Goal: Find specific page/section: Find specific page/section

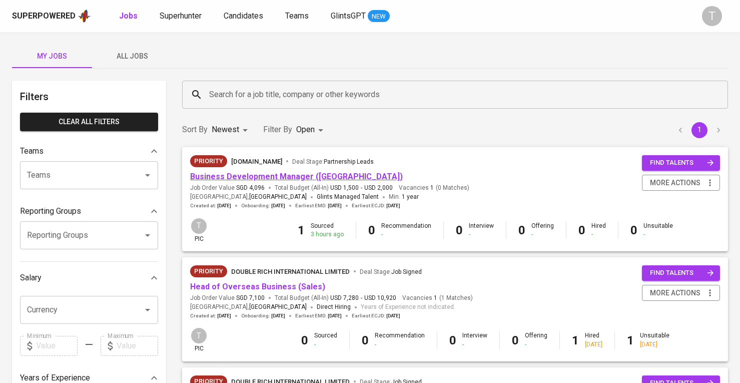
scroll to position [73, 0]
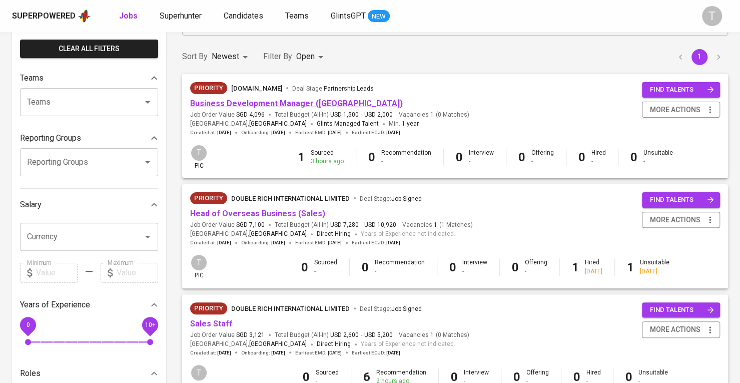
click at [283, 104] on link "Business Development Manager ([GEOGRAPHIC_DATA])" at bounding box center [296, 104] width 213 height 10
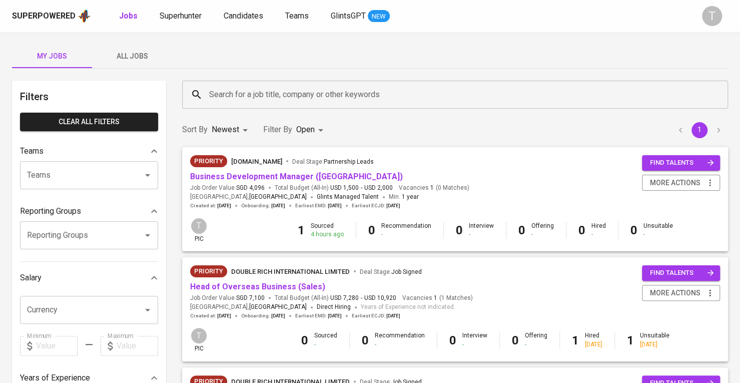
click at [143, 48] on button "All Jobs" at bounding box center [132, 56] width 80 height 24
click at [119, 176] on input "Teams" at bounding box center [75, 175] width 101 height 19
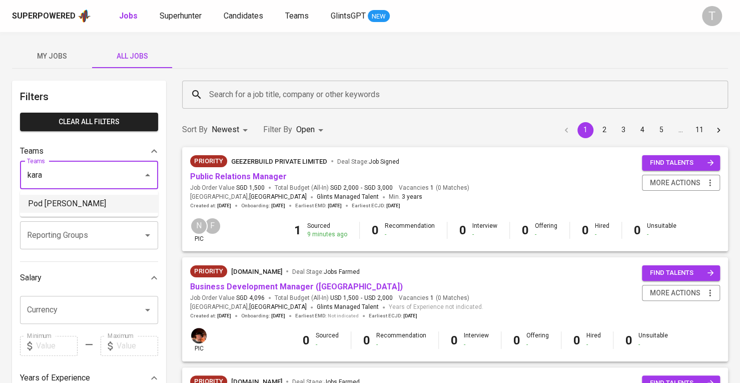
click at [124, 206] on li "Pod [PERSON_NAME]" at bounding box center [89, 204] width 138 height 18
type input "kara"
